Goal: Find contact information: Find contact information

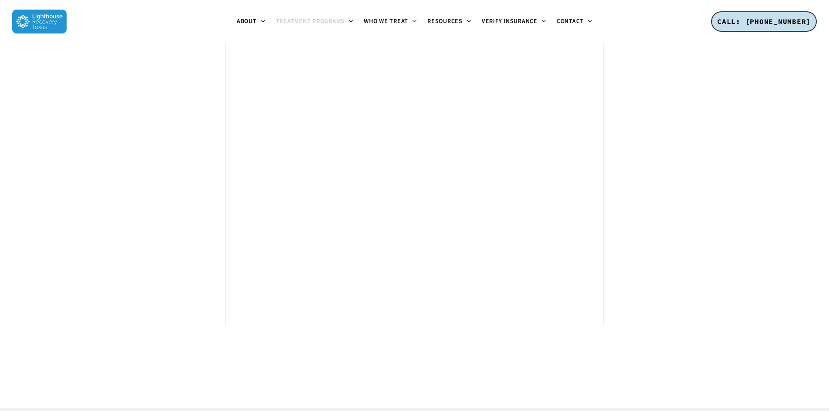
scroll to position [5466, 0]
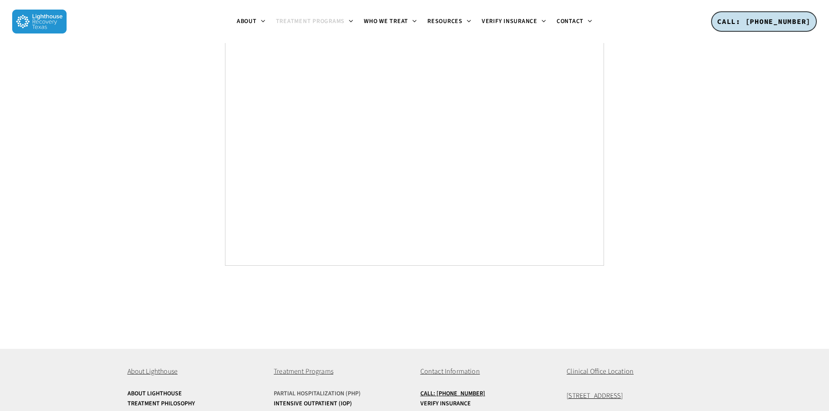
click at [347, 391] on link "Partial Hospitalization (PHP)" at bounding box center [341, 394] width 135 height 7
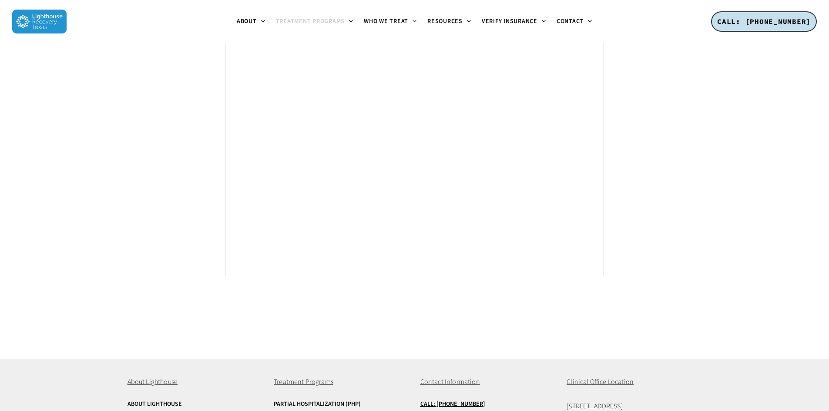
scroll to position [5471, 0]
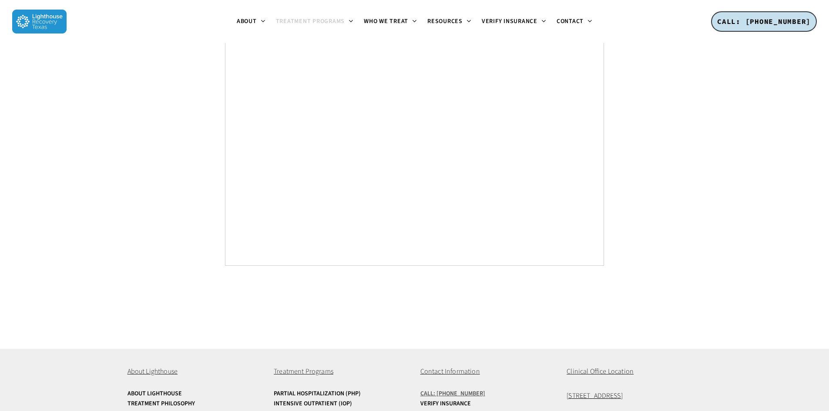
drag, startPoint x: 595, startPoint y: 340, endPoint x: 558, endPoint y: 337, distance: 37.1
click at [547, 391] on link "Call: [PHONE_NUMBER]" at bounding box center [488, 394] width 135 height 7
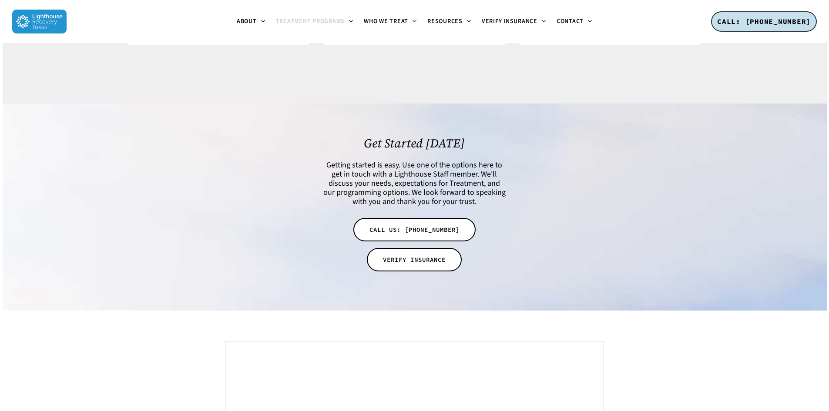
scroll to position [4861, 0]
click at [581, 29] on li "Contact Get Started Begin your recovery journey today. Referring Professionals …" at bounding box center [575, 21] width 46 height 43
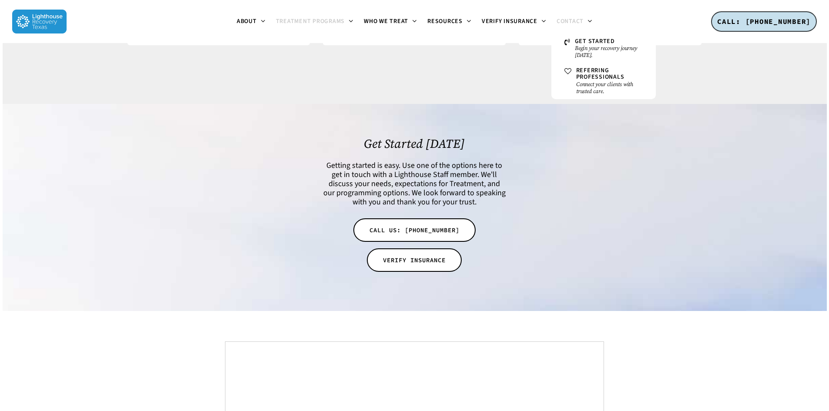
click at [579, 24] on span "Contact" at bounding box center [570, 21] width 27 height 9
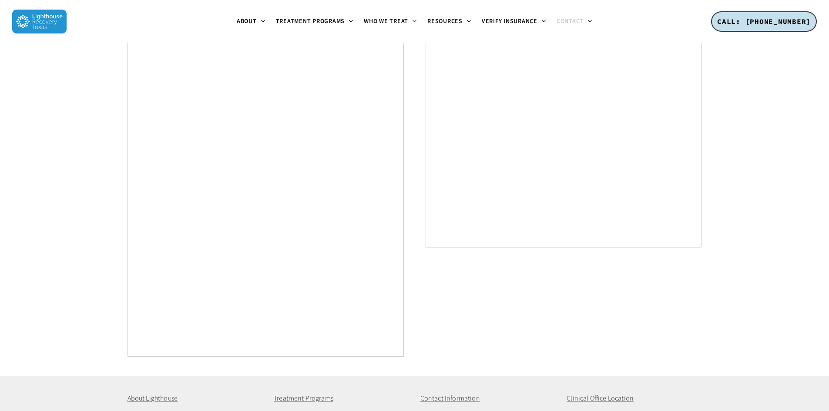
scroll to position [519, 0]
